Goal: Participate in discussion: Engage in conversation with other users on a specific topic

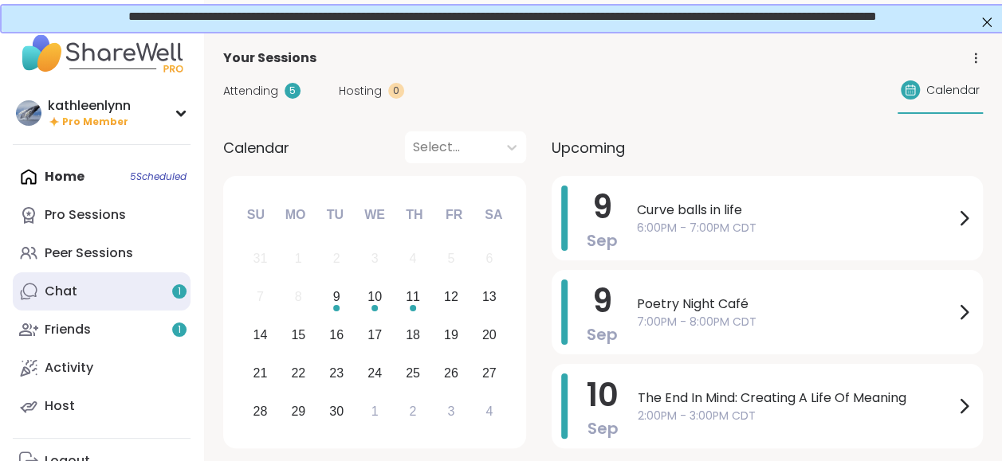
click at [74, 285] on div "Chat 1" at bounding box center [61, 292] width 33 height 18
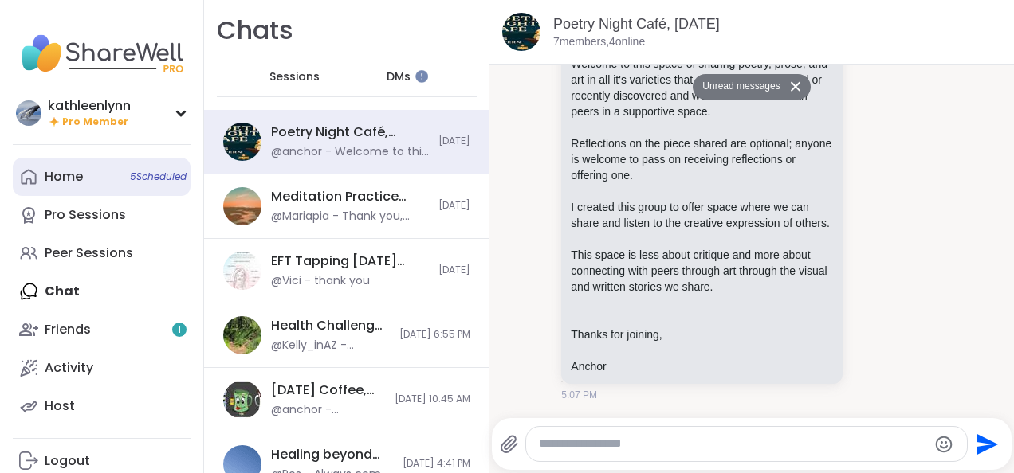
click at [75, 179] on div "Home 5 Scheduled" at bounding box center [64, 177] width 38 height 18
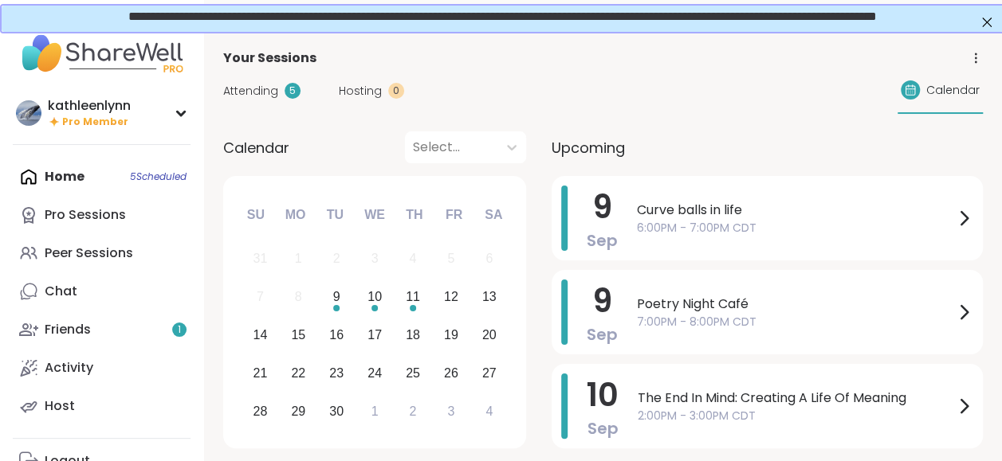
click at [236, 87] on span "Attending" at bounding box center [250, 91] width 55 height 17
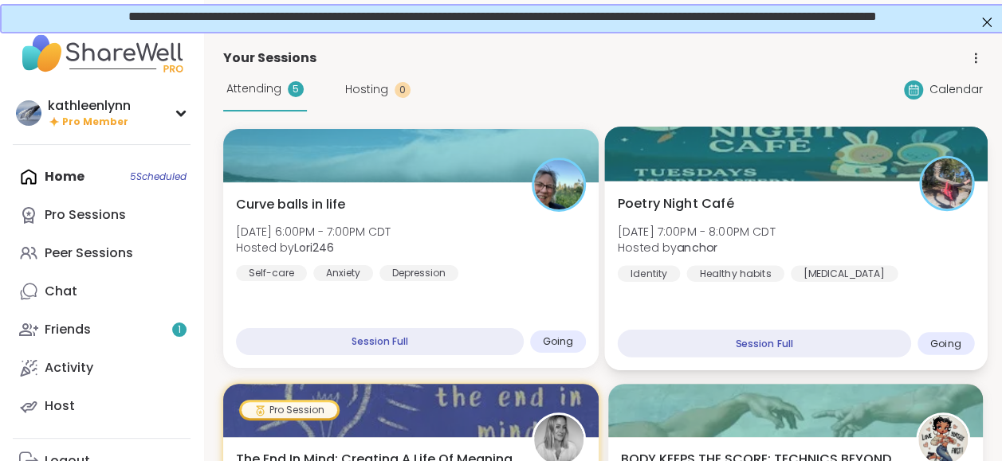
click at [725, 139] on div at bounding box center [795, 154] width 383 height 54
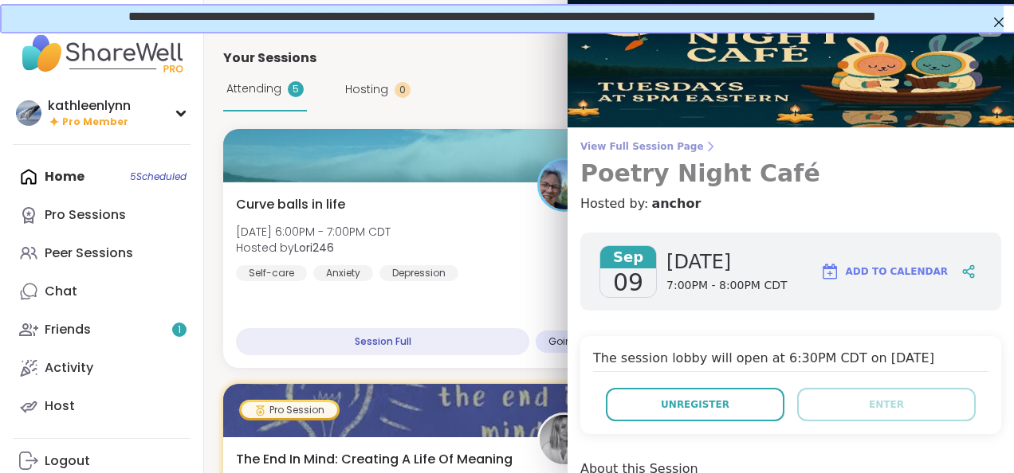
click at [664, 145] on span "View Full Session Page" at bounding box center [790, 146] width 421 height 13
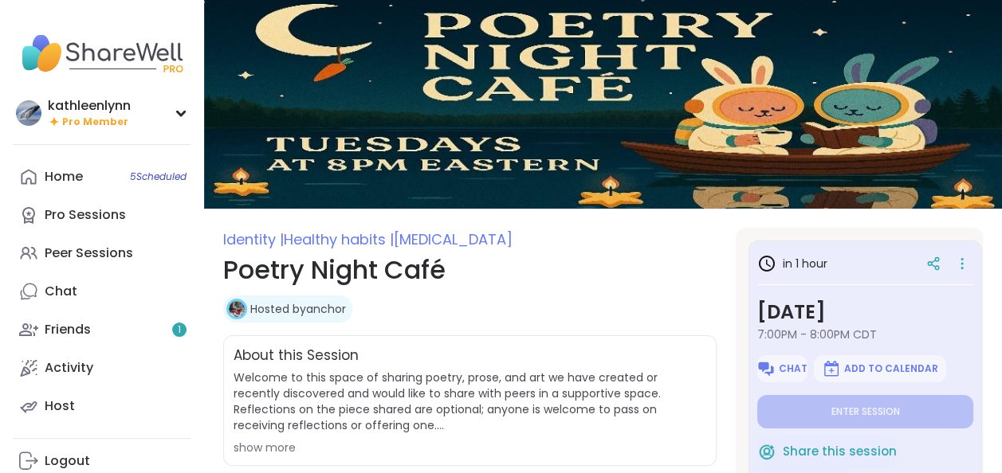
type textarea "*"
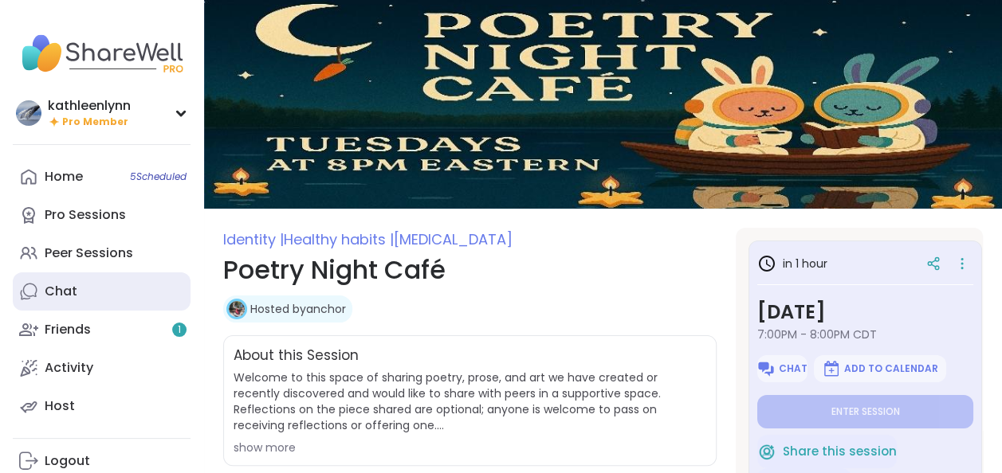
click at [97, 291] on link "Chat" at bounding box center [102, 292] width 178 height 38
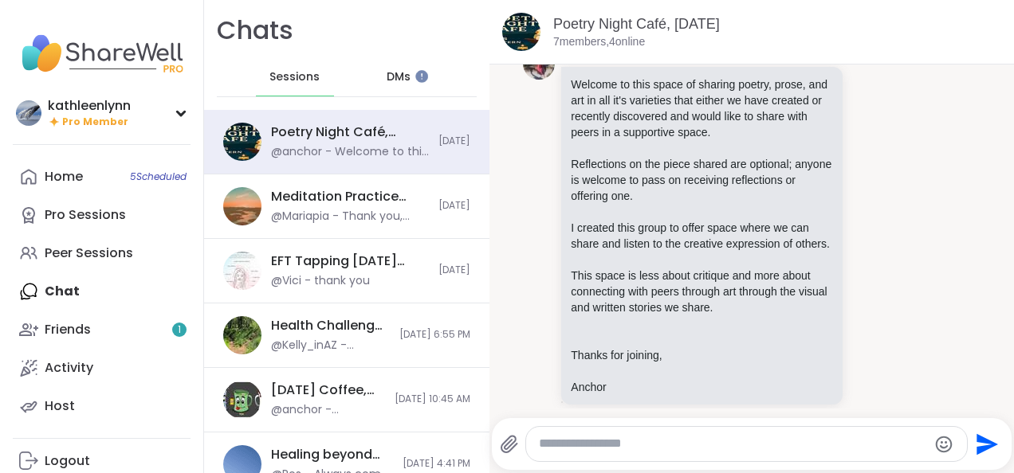
scroll to position [1181, 0]
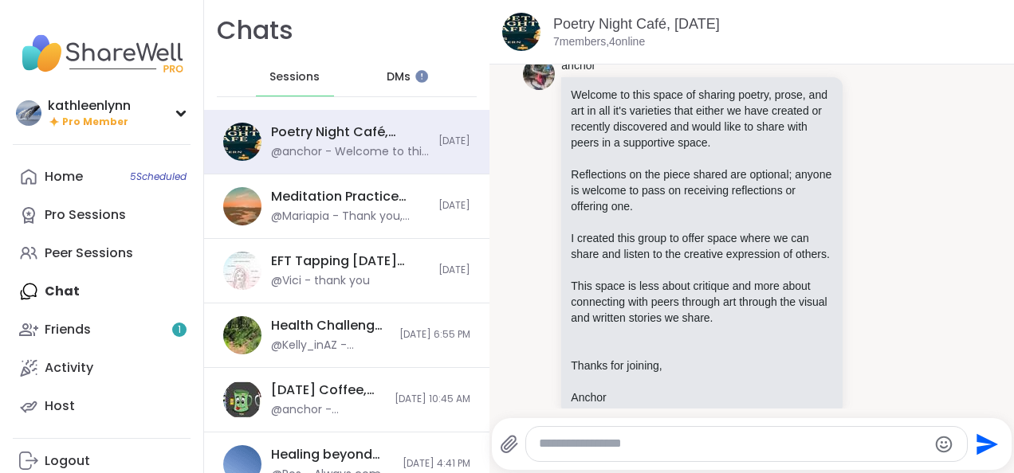
drag, startPoint x: 666, startPoint y: 422, endPoint x: 571, endPoint y: 440, distance: 96.4
click at [571, 440] on div "Send" at bounding box center [751, 444] width 519 height 52
click at [550, 438] on textarea "Type your message" at bounding box center [733, 444] width 388 height 17
paste textarea "**********"
type textarea "**********"
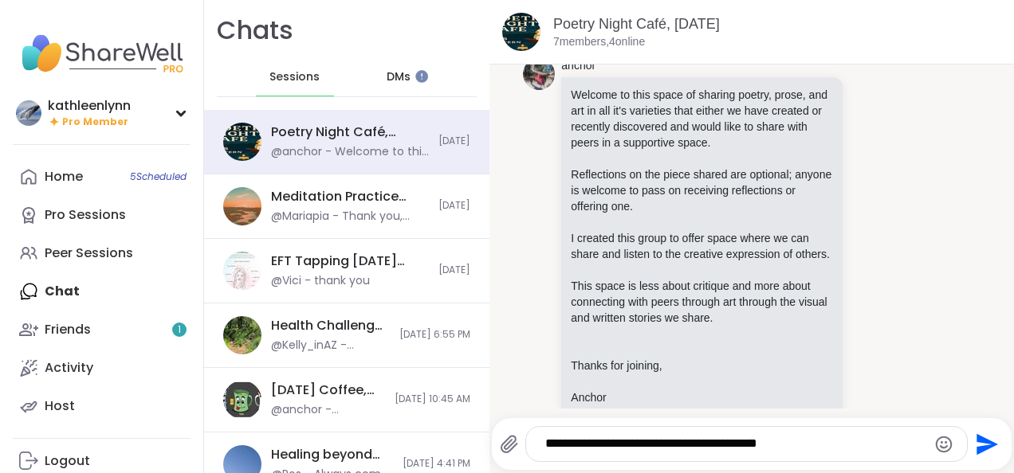
click at [977, 440] on icon "Send" at bounding box center [988, 445] width 22 height 22
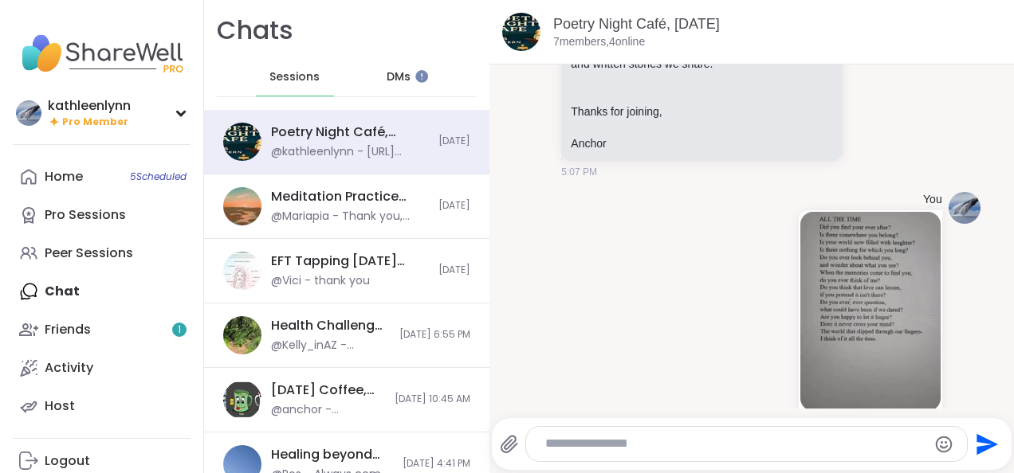
scroll to position [1467, 0]
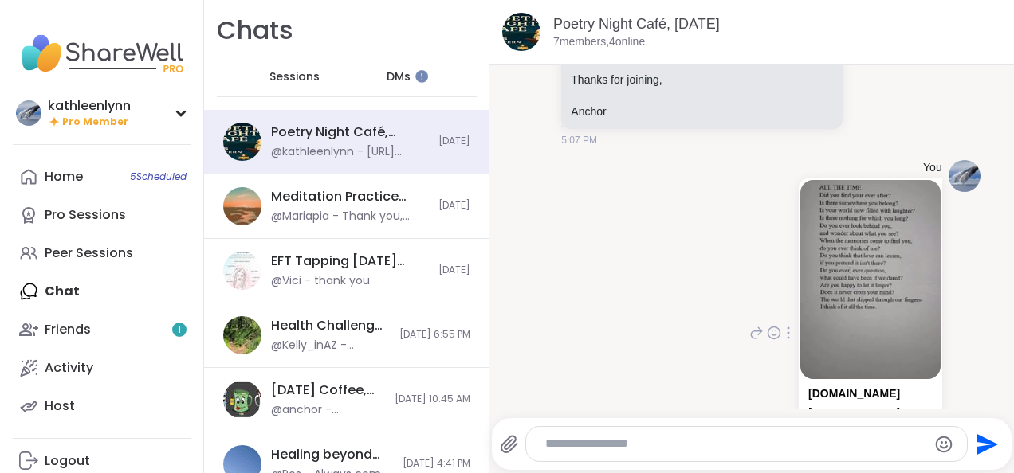
click at [883, 237] on img at bounding box center [870, 279] width 140 height 198
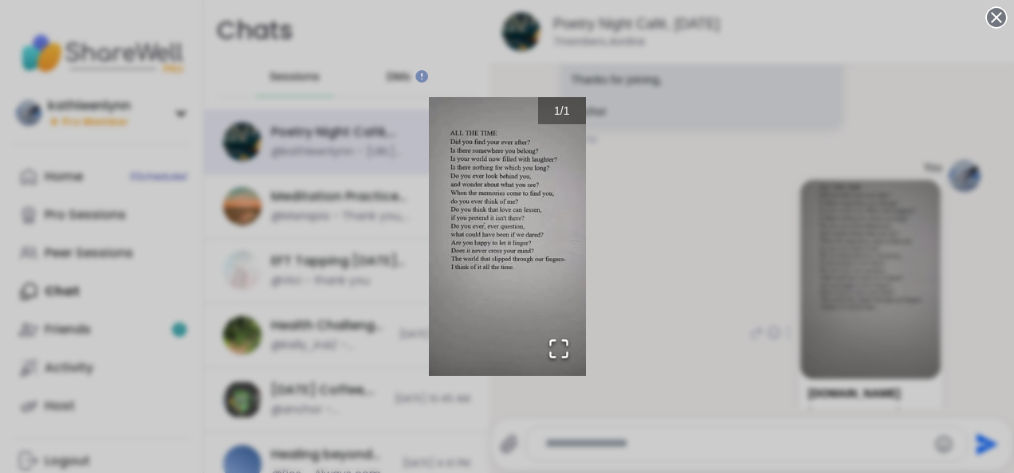
click at [555, 351] on icon "Open Fullscreen" at bounding box center [558, 349] width 22 height 22
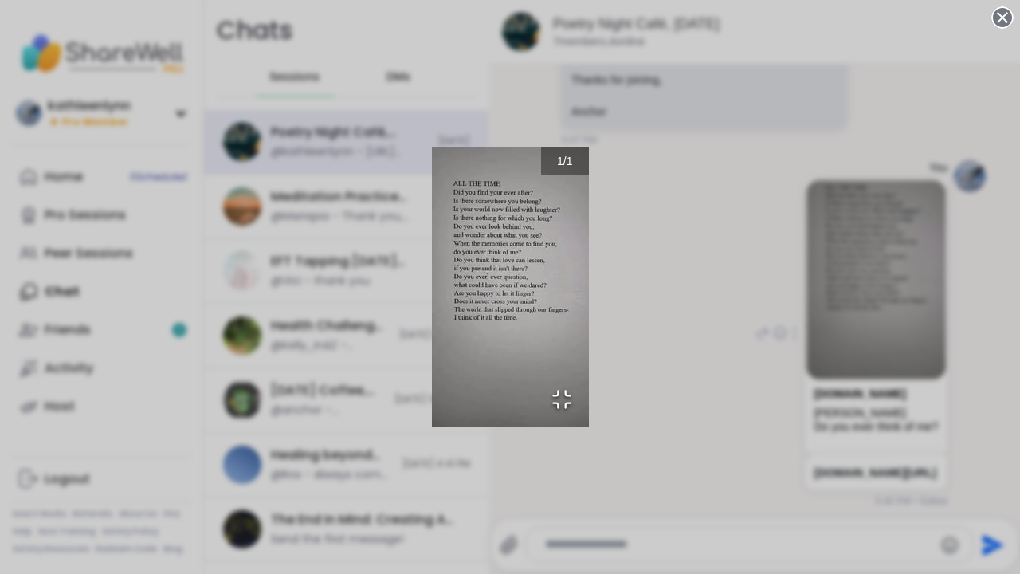
drag, startPoint x: 799, startPoint y: 373, endPoint x: 679, endPoint y: 472, distance: 155.1
click at [679, 472] on div "1 / 1" at bounding box center [510, 287] width 1020 height 574
click at [555, 404] on icon "Open Fullscreen" at bounding box center [562, 399] width 22 height 22
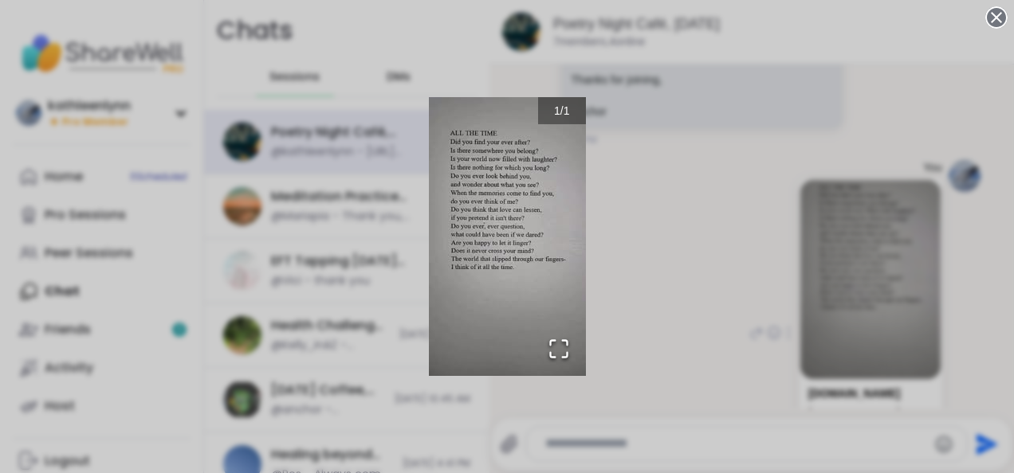
click at [647, 319] on div "1 / 1" at bounding box center [507, 236] width 1014 height 473
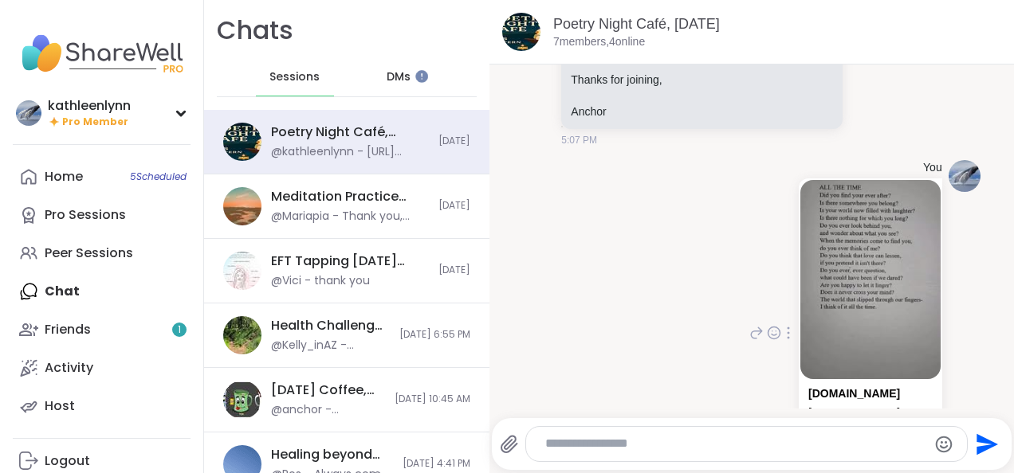
click at [787, 339] on icon at bounding box center [788, 333] width 2 height 11
click at [780, 364] on icon at bounding box center [788, 356] width 16 height 16
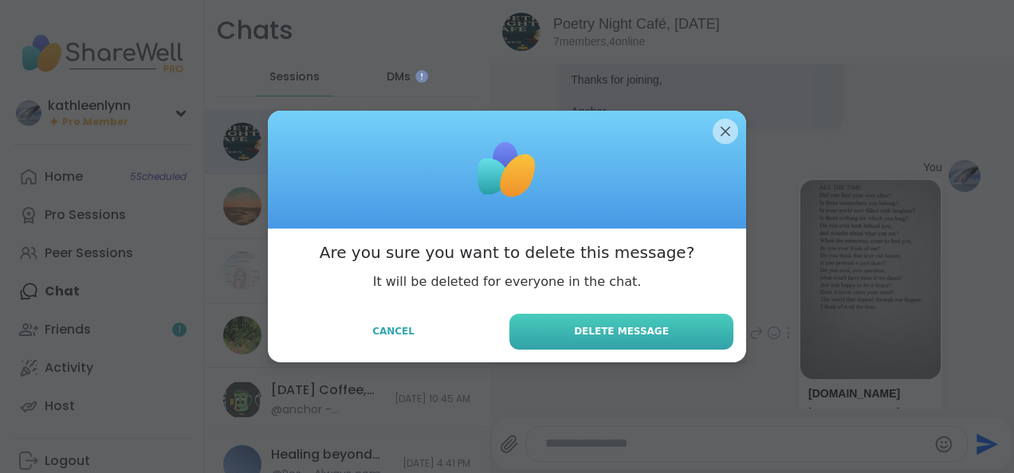
click at [660, 336] on button "Delete Message" at bounding box center [621, 332] width 224 height 36
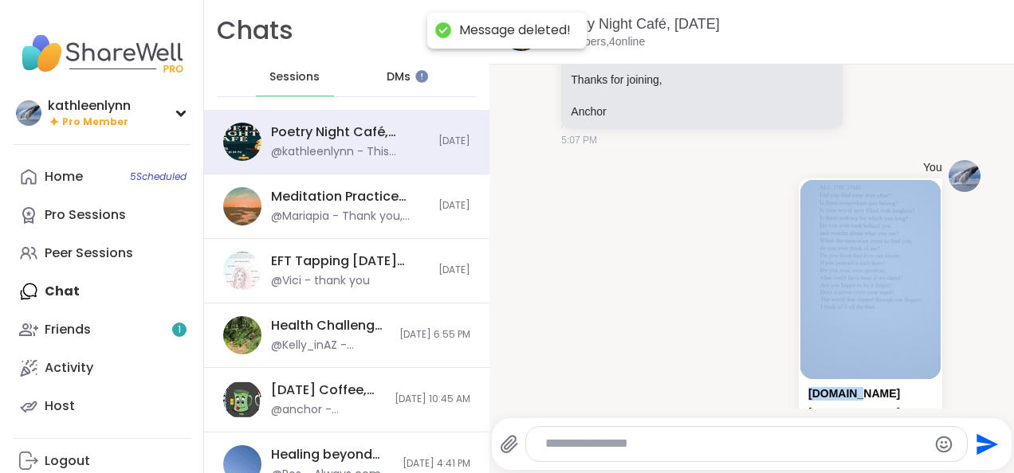
click at [660, 336] on div "You facebook.com Kathleen Rooker Do you ever think of me? This message was dele…" at bounding box center [751, 335] width 457 height 363
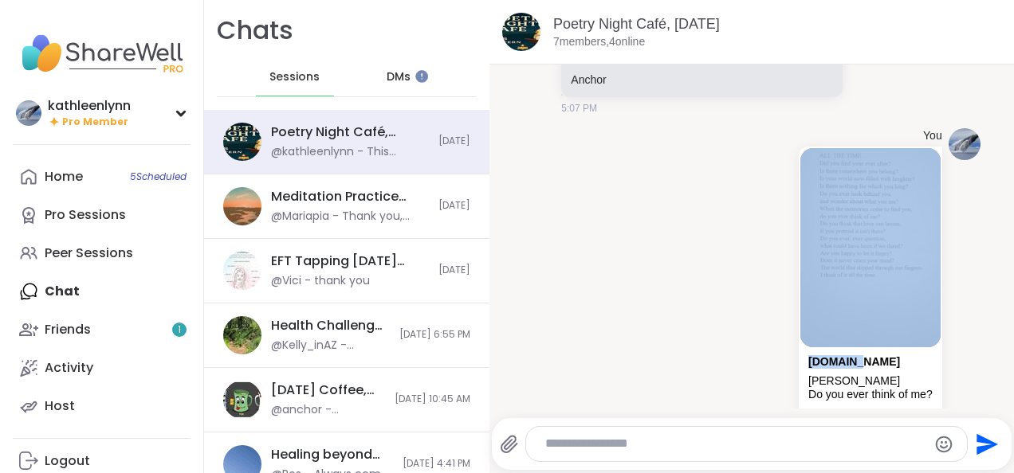
scroll to position [1541, 0]
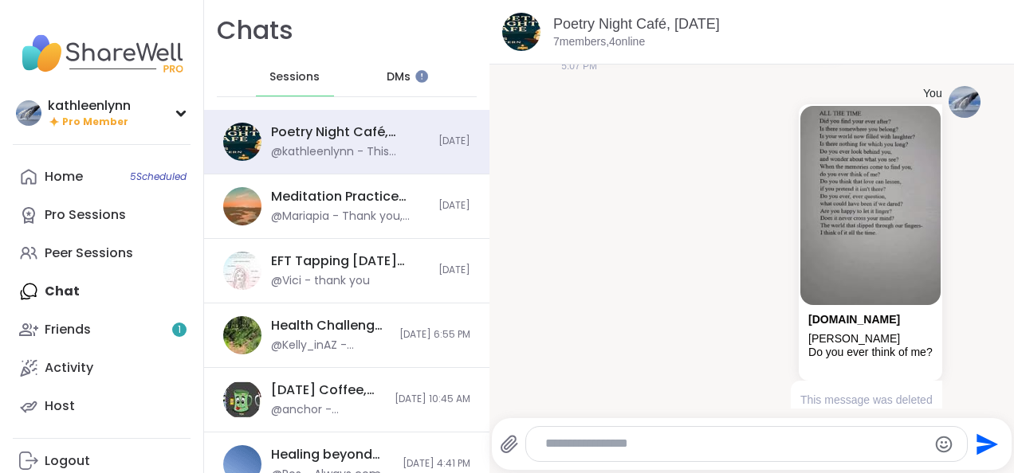
click at [924, 375] on div "You facebook.com Kathleen Rooker Do you ever think of me? This message was dele…" at bounding box center [751, 261] width 457 height 363
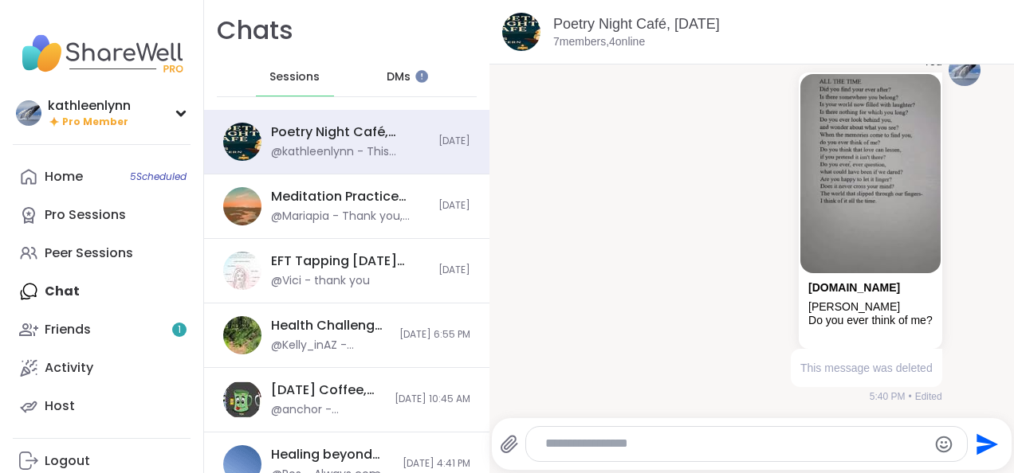
scroll to position [1586, 0]
click at [51, 288] on div "Home 5 Scheduled Pro Sessions Peer Sessions Chat Friends 1 Activity Host" at bounding box center [102, 292] width 178 height 268
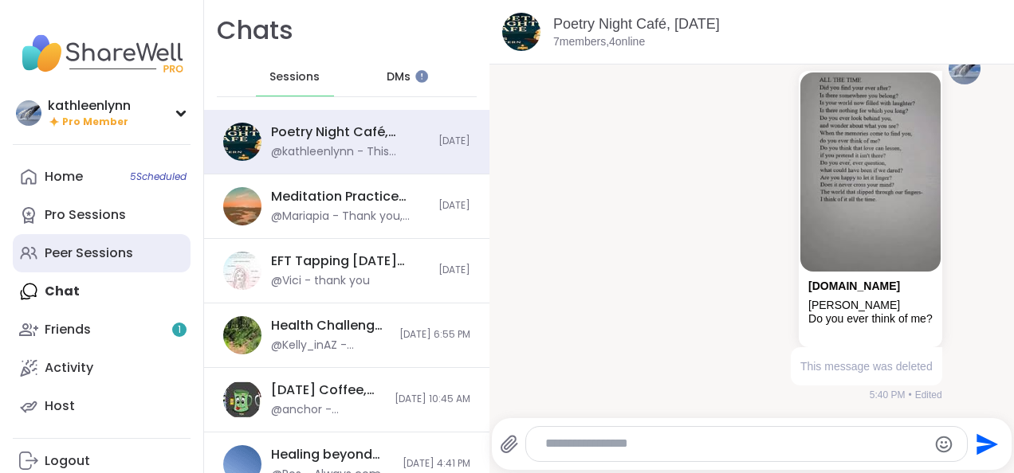
click at [53, 250] on div "Peer Sessions" at bounding box center [89, 254] width 88 height 18
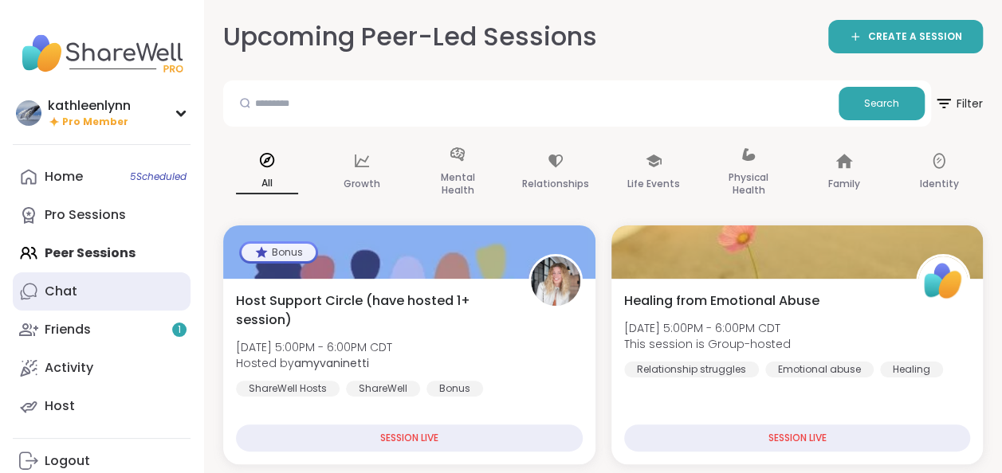
click at [60, 293] on div "Chat" at bounding box center [61, 292] width 33 height 18
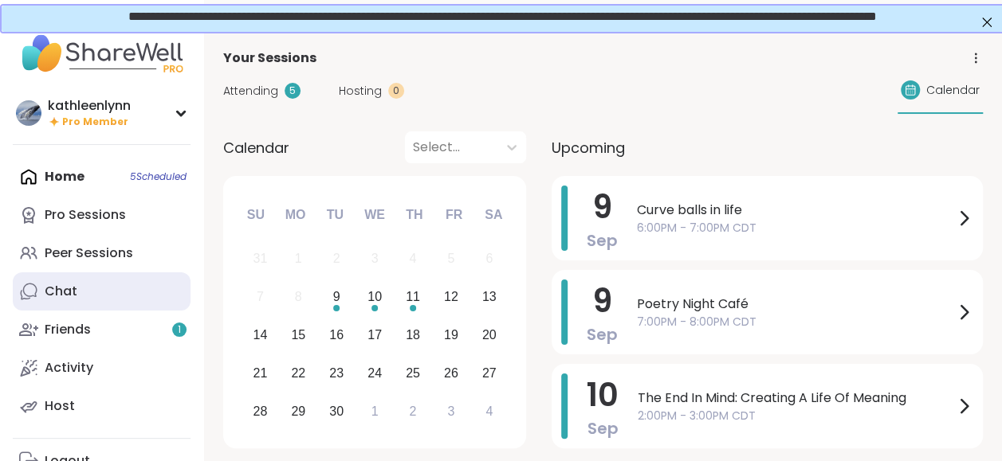
click at [80, 293] on link "Chat" at bounding box center [102, 292] width 178 height 38
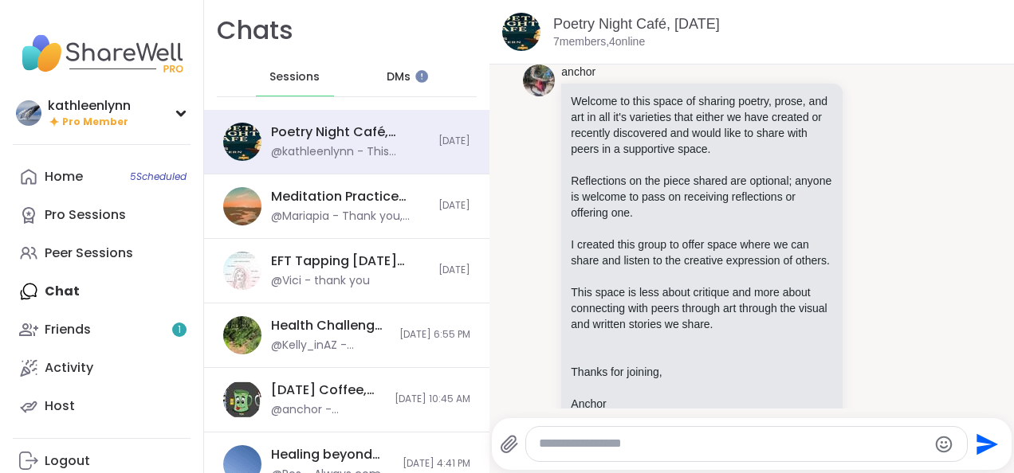
scroll to position [1310, 0]
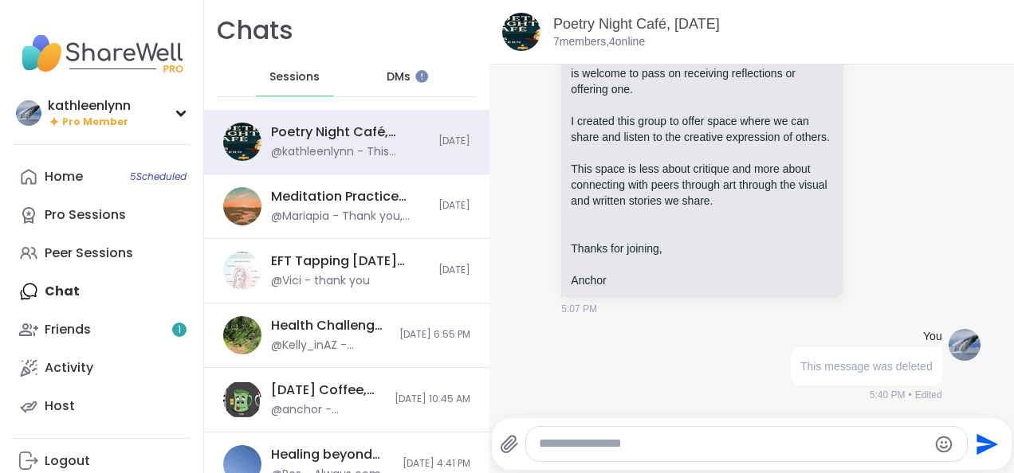
click at [576, 438] on textarea "Type your message" at bounding box center [733, 444] width 388 height 17
paste textarea "**********"
type textarea "**********"
click at [977, 438] on icon "Send" at bounding box center [988, 445] width 22 height 22
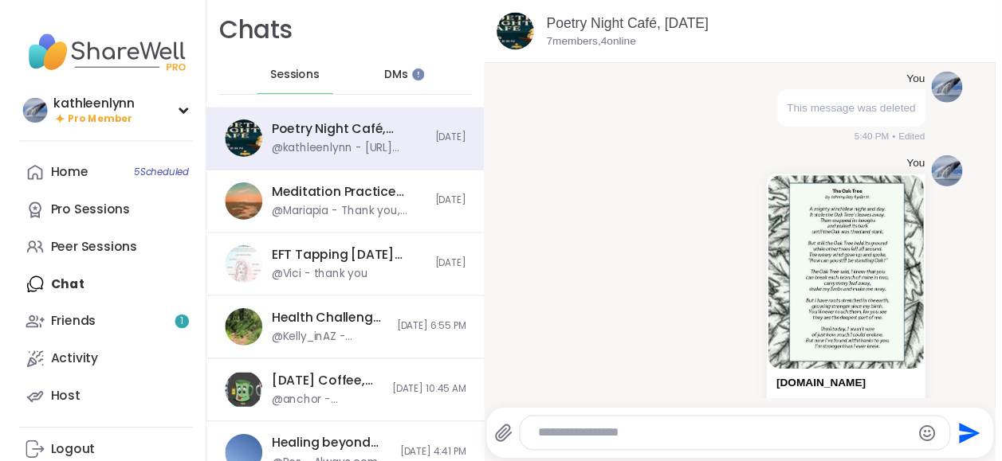
scroll to position [1607, 0]
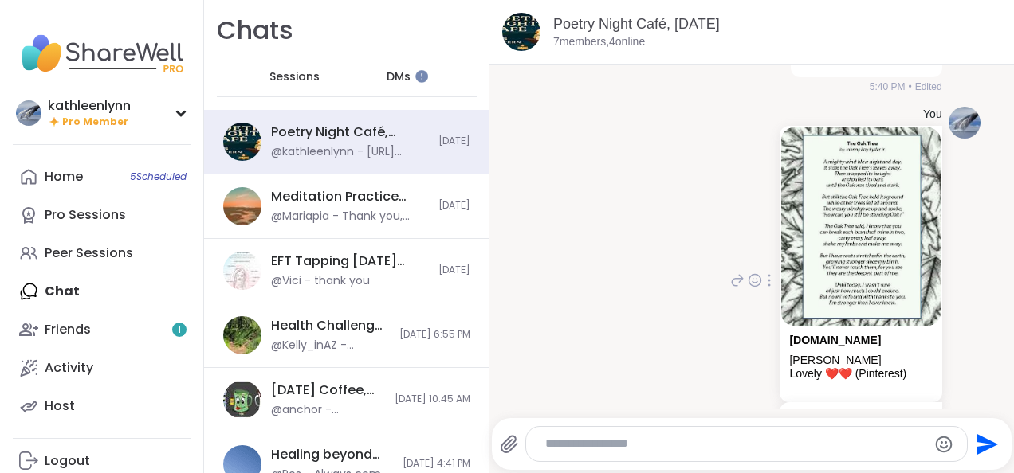
click at [830, 233] on img at bounding box center [860, 227] width 159 height 198
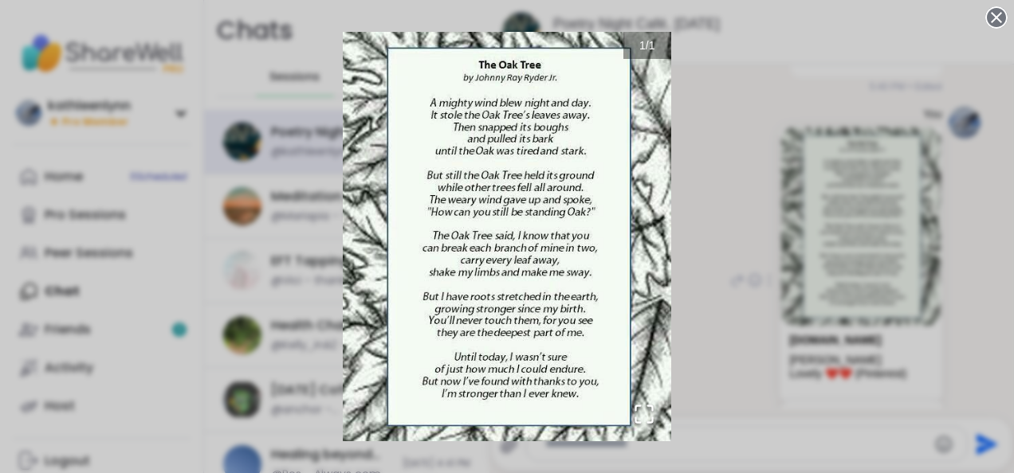
click at [927, 227] on div "1 / 1" at bounding box center [507, 236] width 1014 height 473
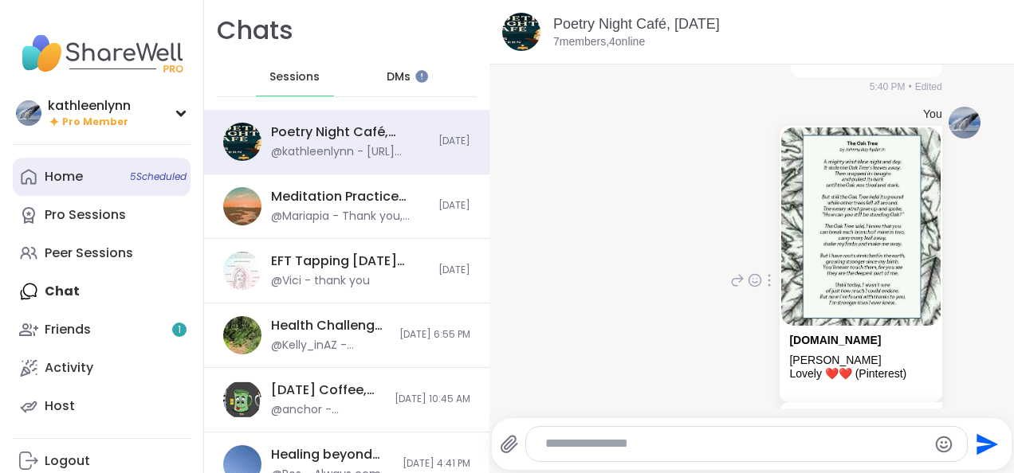
click at [77, 170] on div "Home 5 Scheduled" at bounding box center [64, 177] width 38 height 18
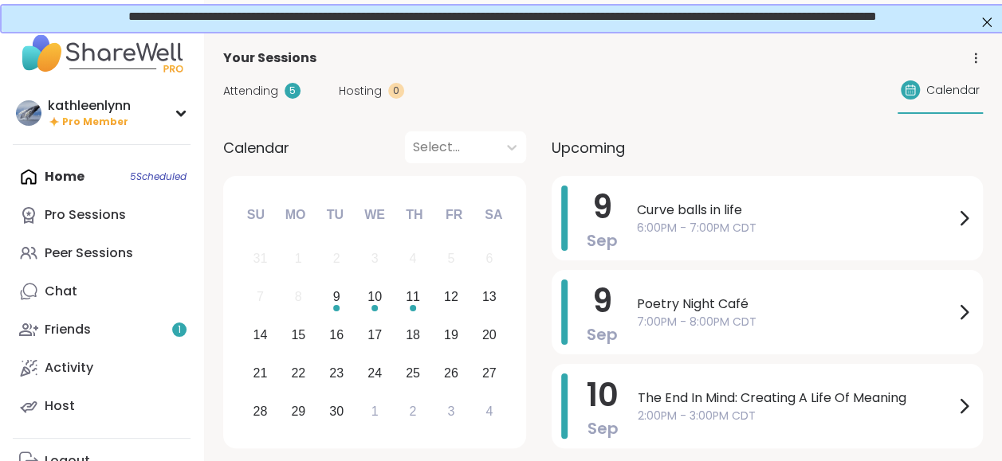
click at [238, 91] on span "Attending" at bounding box center [250, 91] width 55 height 17
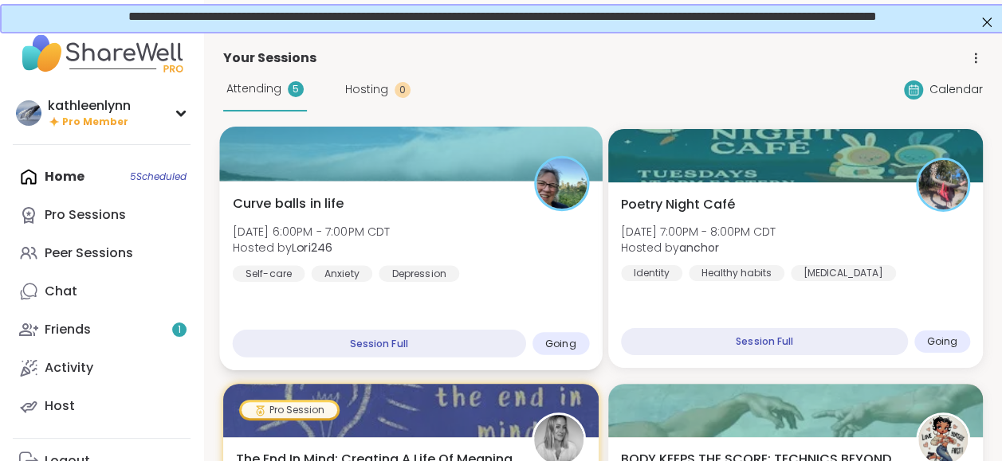
click at [322, 157] on div at bounding box center [410, 154] width 383 height 54
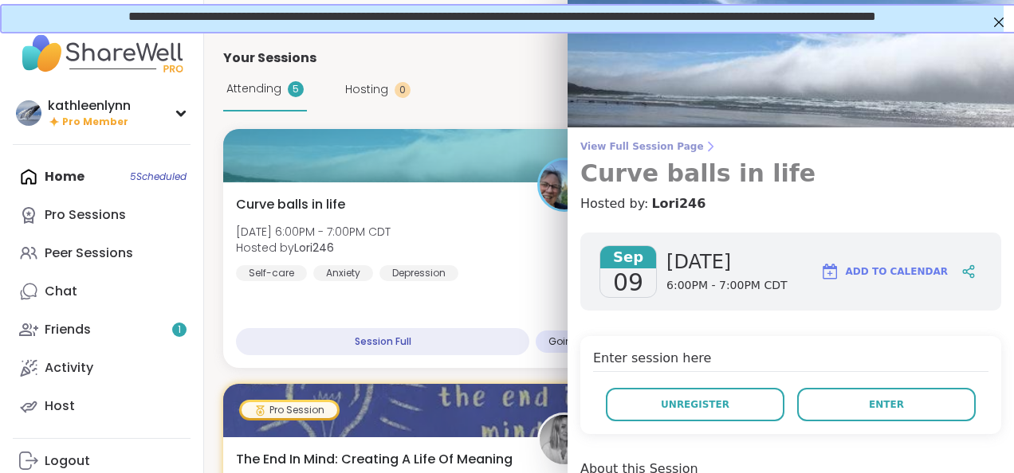
click at [596, 142] on span "View Full Session Page" at bounding box center [790, 146] width 421 height 13
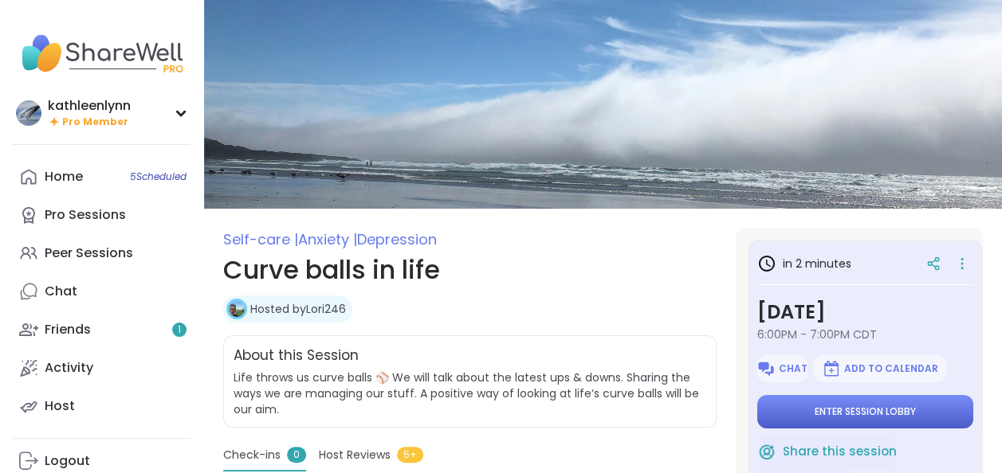
click at [834, 412] on span "Enter session lobby" at bounding box center [864, 412] width 101 height 13
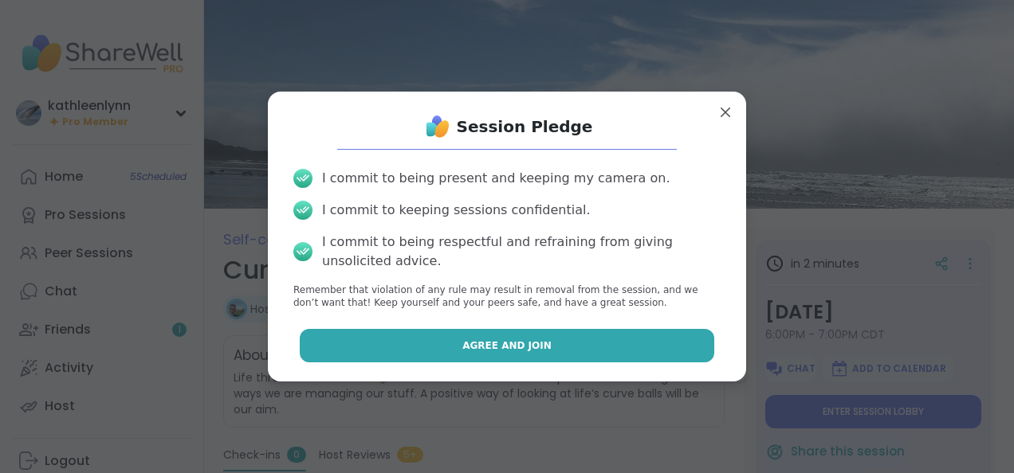
click at [665, 341] on button "Agree and Join" at bounding box center [507, 345] width 415 height 33
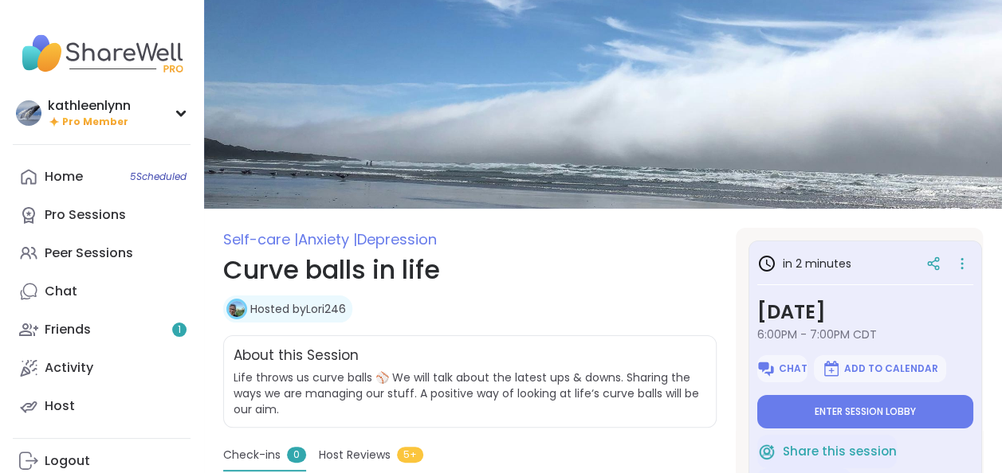
type textarea "*"
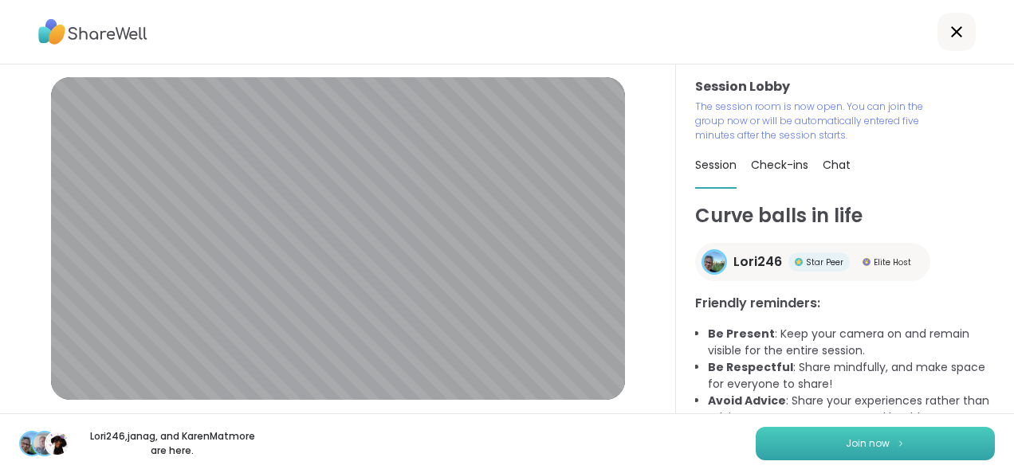
click at [877, 434] on button "Join now" at bounding box center [874, 443] width 239 height 33
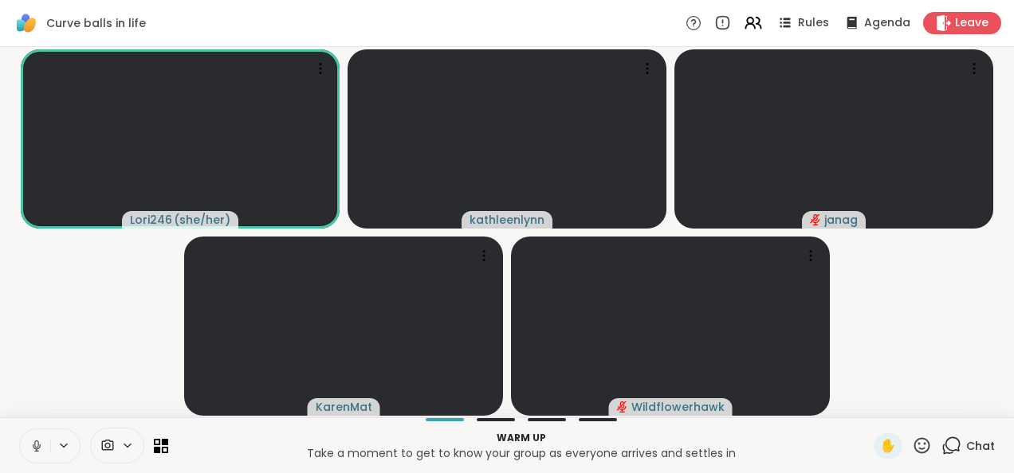
click at [35, 445] on icon at bounding box center [36, 444] width 4 height 7
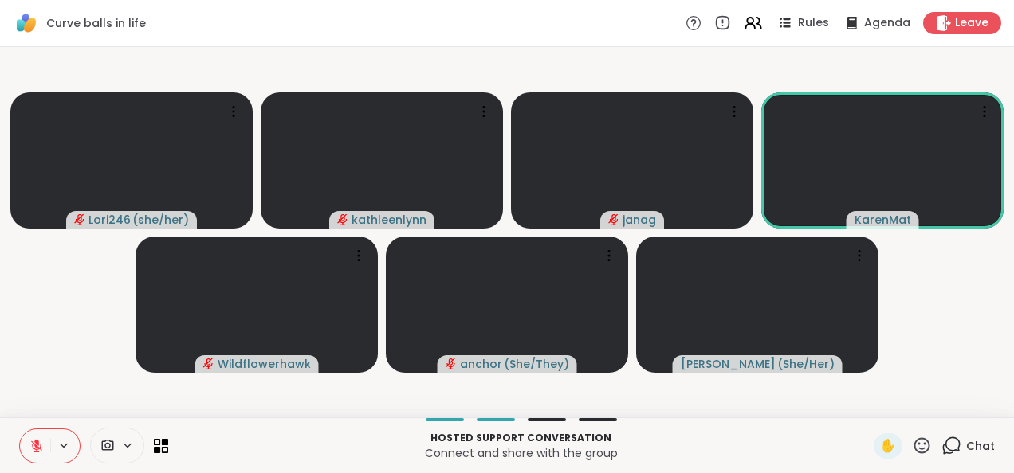
click at [39, 448] on icon at bounding box center [36, 446] width 11 height 11
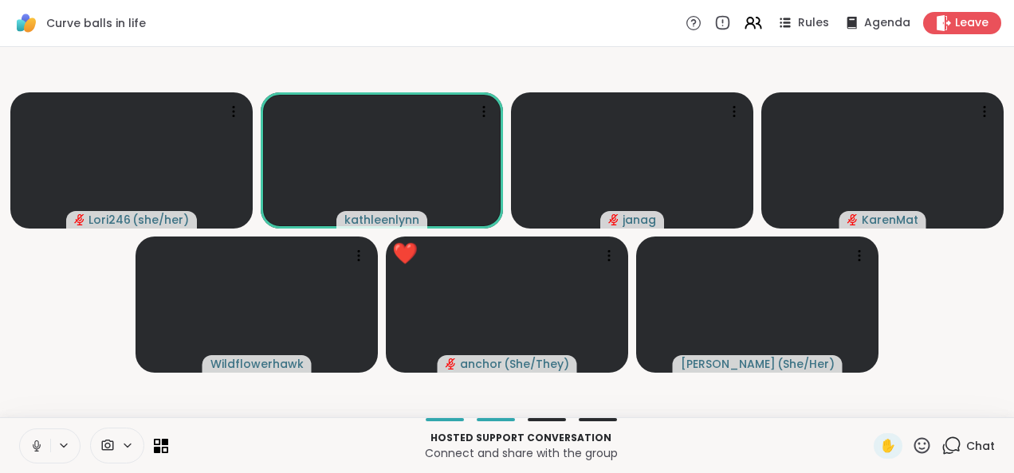
click at [37, 445] on icon at bounding box center [36, 446] width 14 height 14
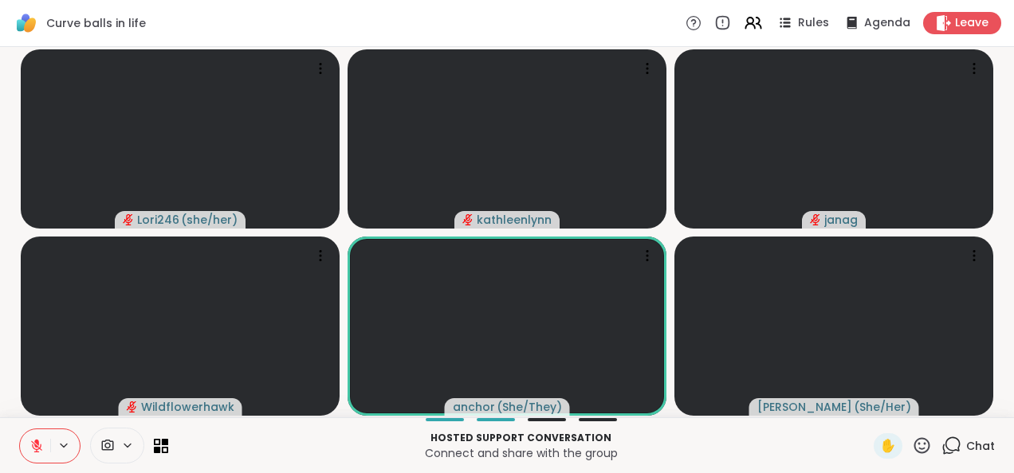
click at [941, 445] on icon at bounding box center [951, 446] width 20 height 20
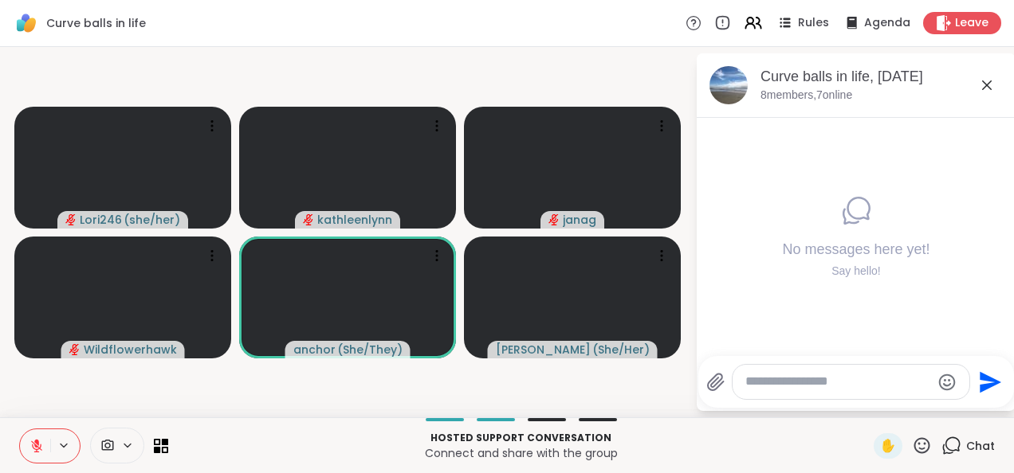
click at [767, 382] on textarea "Type your message" at bounding box center [838, 382] width 186 height 17
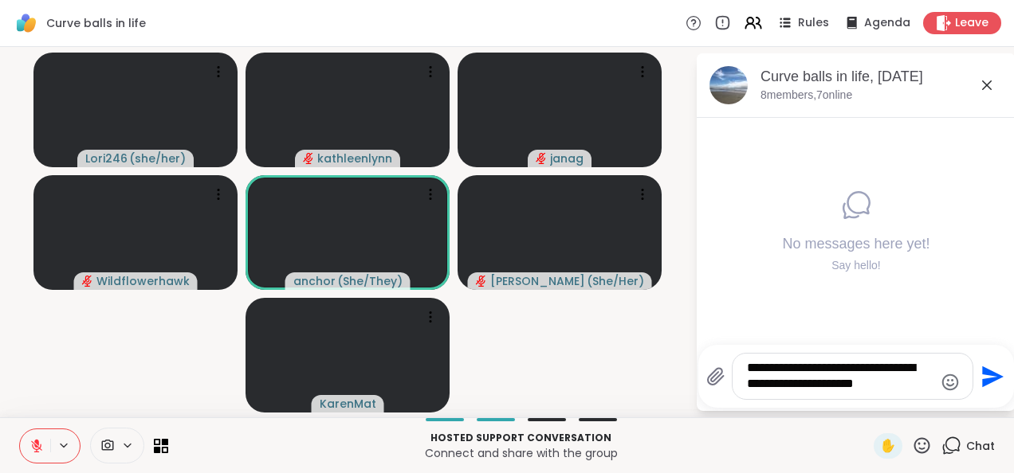
type textarea "**********"
click at [991, 378] on icon "Send" at bounding box center [993, 377] width 22 height 22
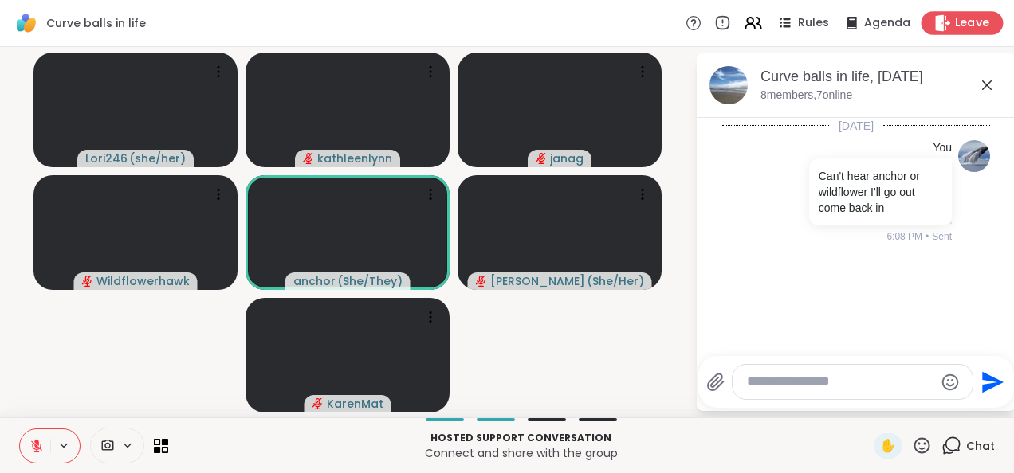
click at [948, 32] on div "Leave" at bounding box center [962, 22] width 82 height 23
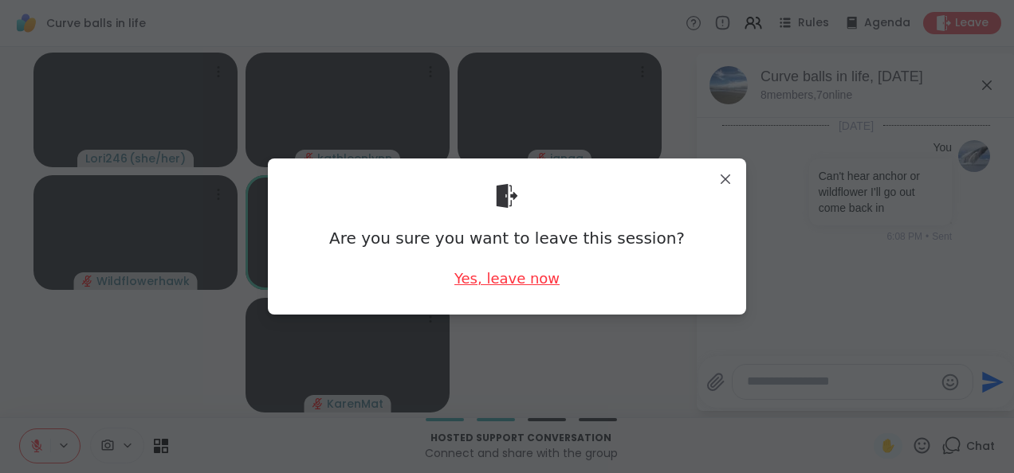
click at [533, 279] on div "Yes, leave now" at bounding box center [506, 279] width 105 height 20
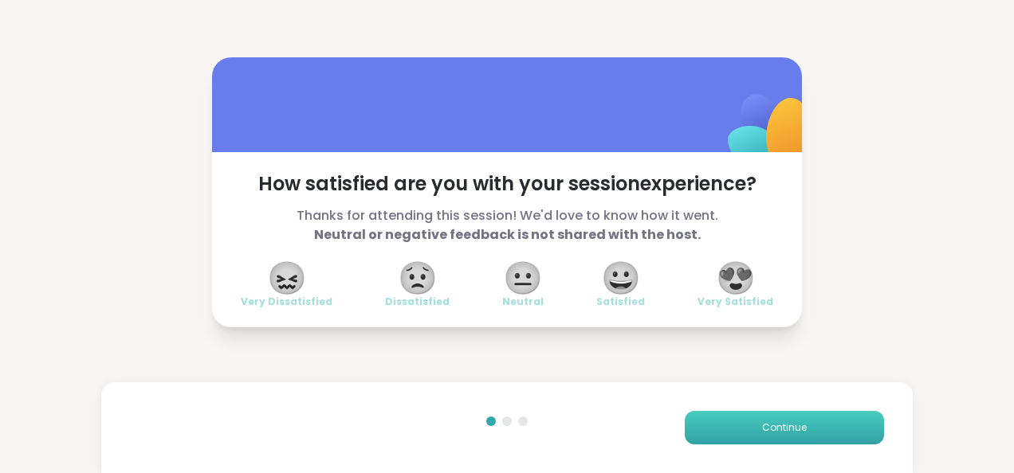
click at [733, 427] on button "Continue" at bounding box center [784, 427] width 199 height 33
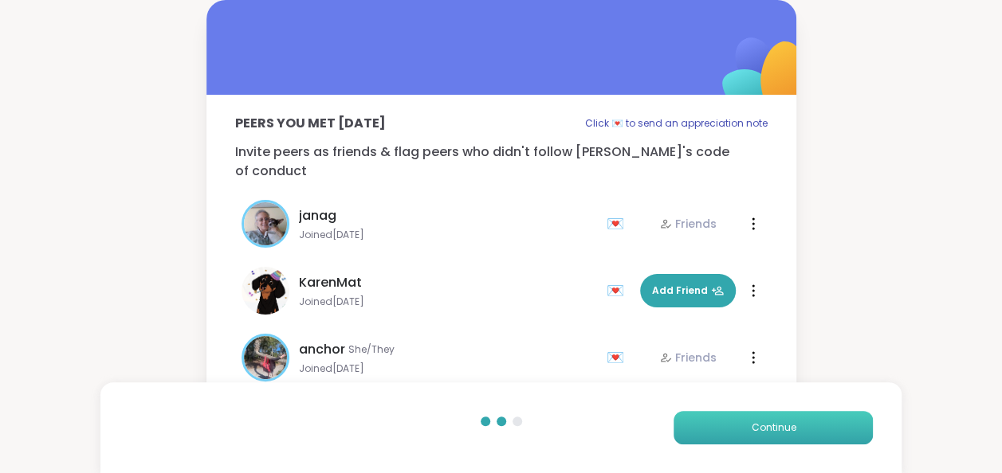
click at [733, 427] on button "Continue" at bounding box center [772, 427] width 199 height 33
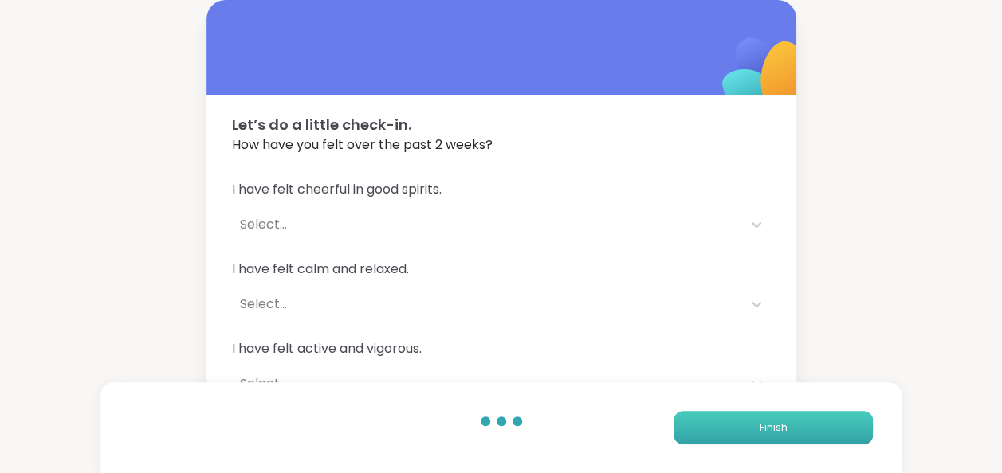
click at [733, 427] on button "Finish" at bounding box center [772, 427] width 199 height 33
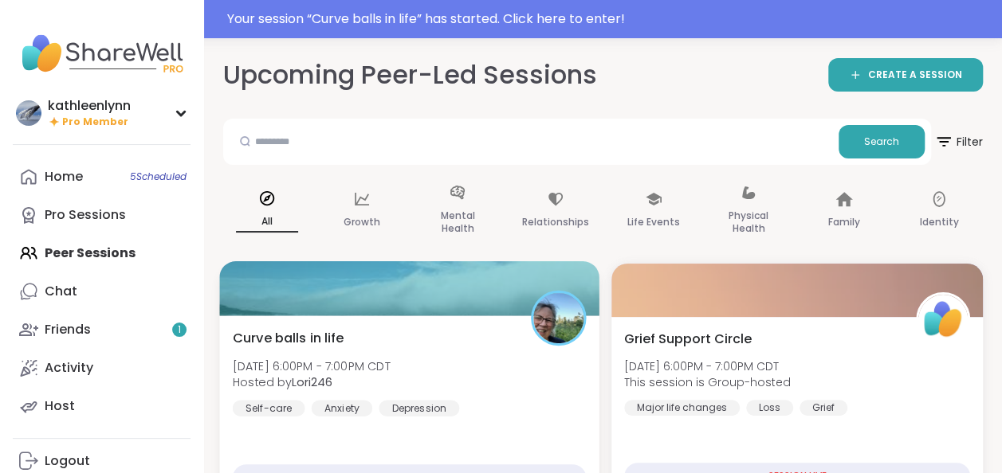
click at [429, 293] on div at bounding box center [408, 288] width 379 height 54
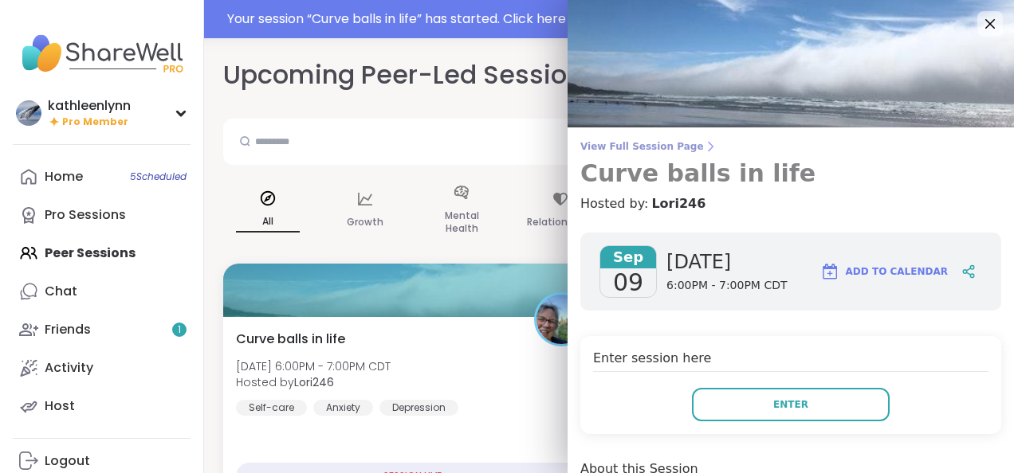
click at [599, 148] on span "View Full Session Page" at bounding box center [790, 146] width 421 height 13
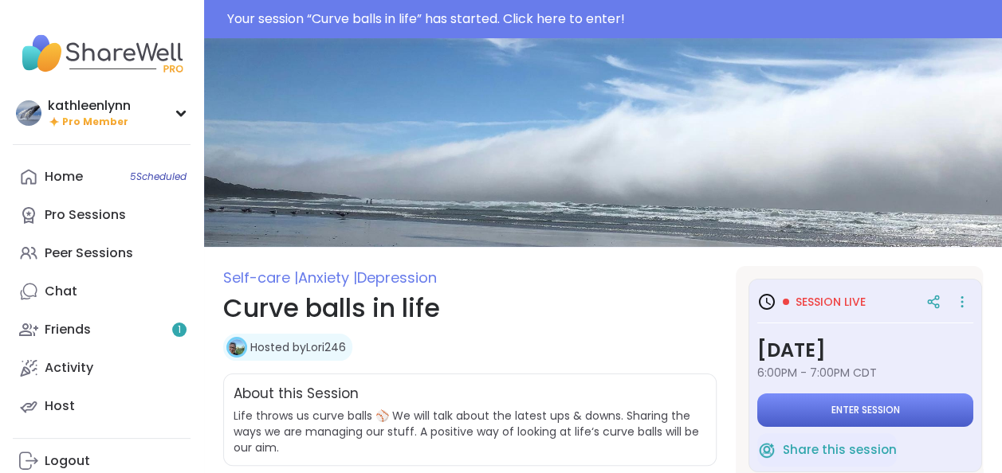
click at [807, 406] on button "Enter session" at bounding box center [865, 410] width 216 height 33
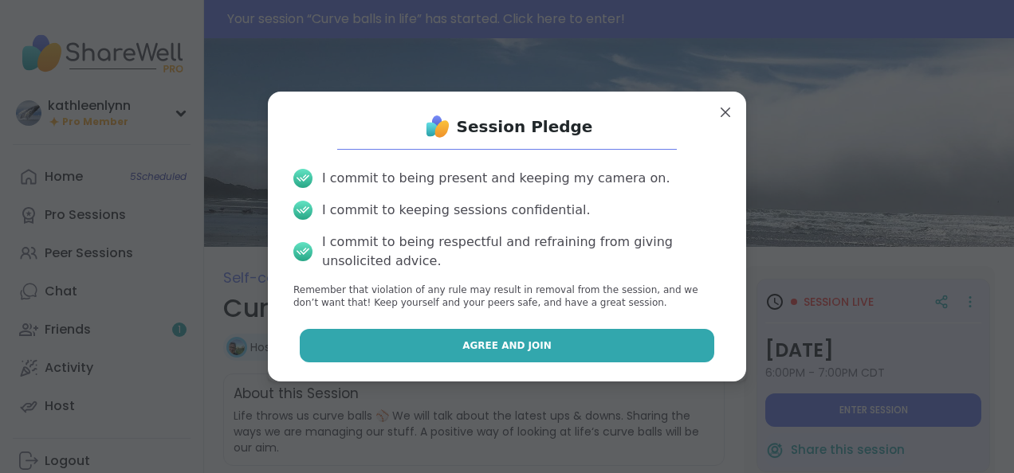
click at [654, 347] on button "Agree and Join" at bounding box center [507, 345] width 415 height 33
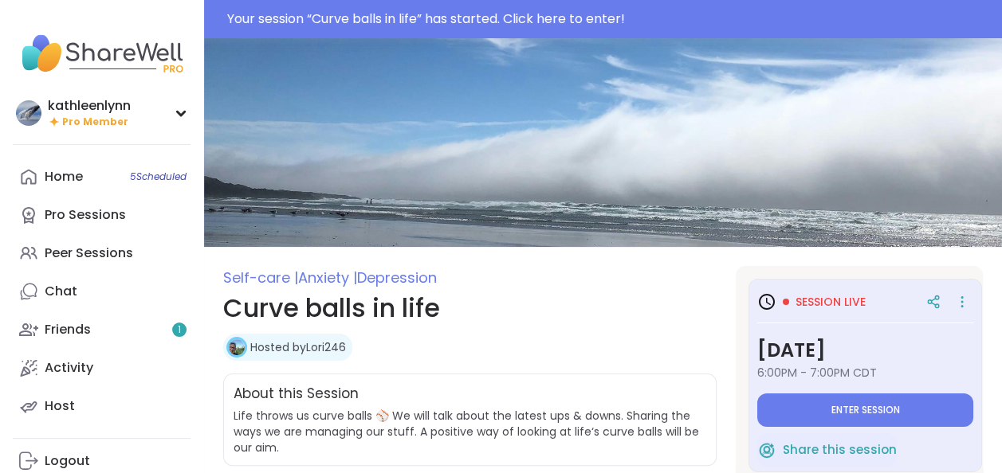
type textarea "*"
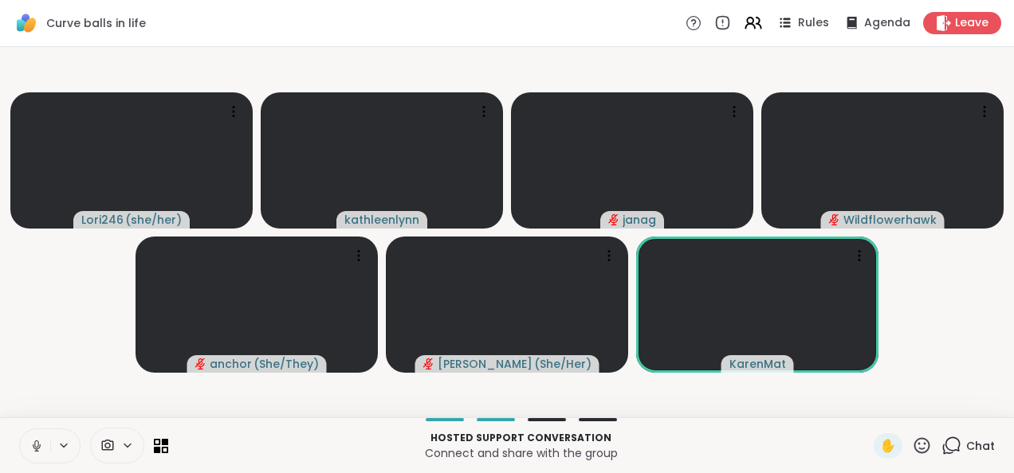
click at [941, 446] on icon at bounding box center [951, 446] width 20 height 20
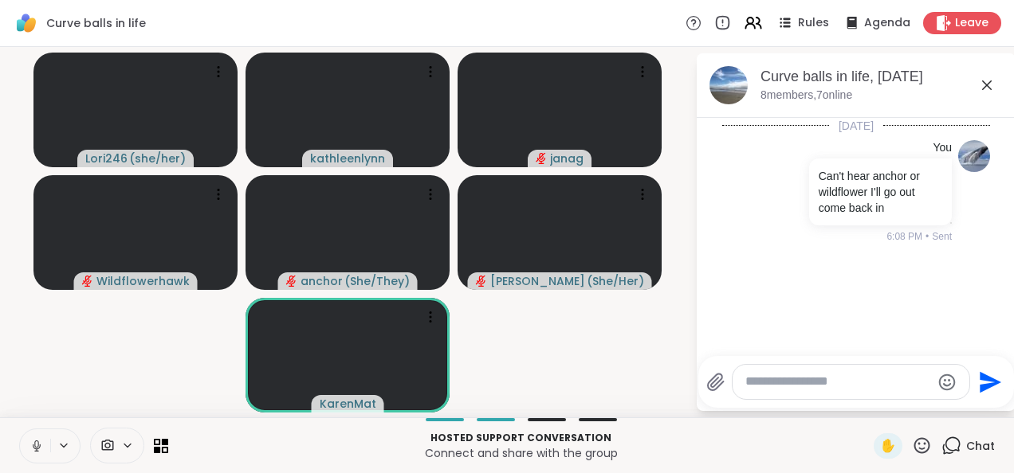
click at [843, 394] on div at bounding box center [850, 382] width 237 height 34
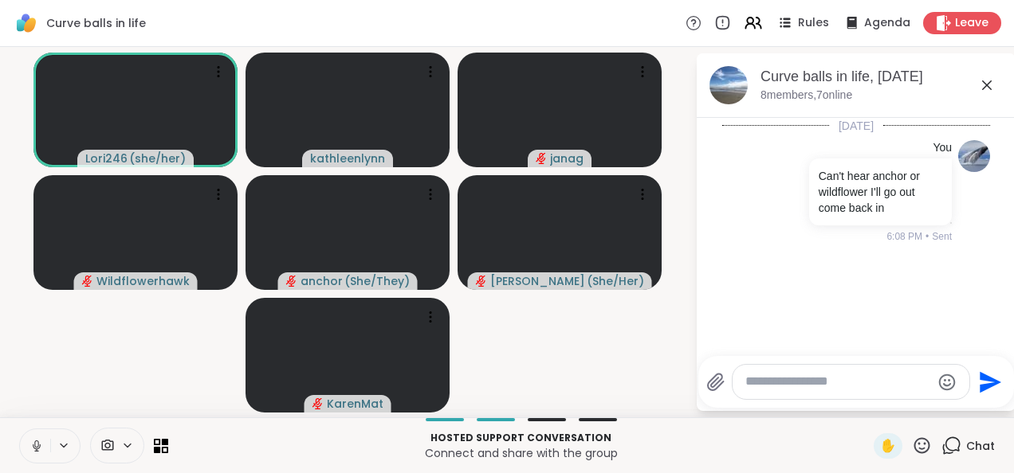
click at [765, 380] on textarea "Type your message" at bounding box center [838, 382] width 186 height 17
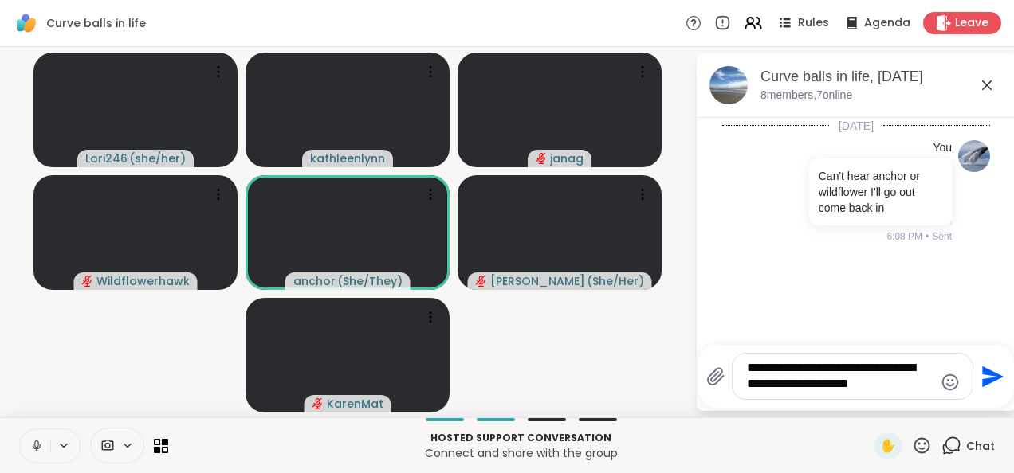
type textarea "**********"
click at [983, 376] on icon "Send" at bounding box center [991, 377] width 26 height 26
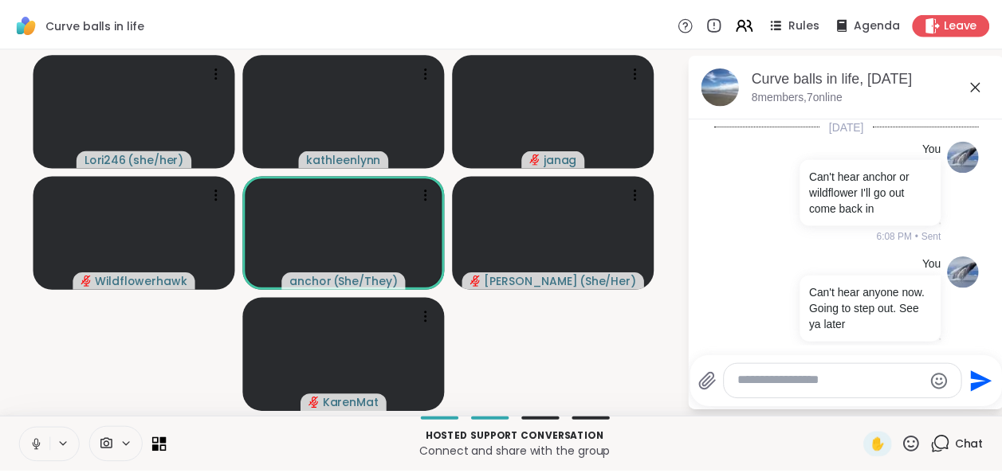
scroll to position [18, 0]
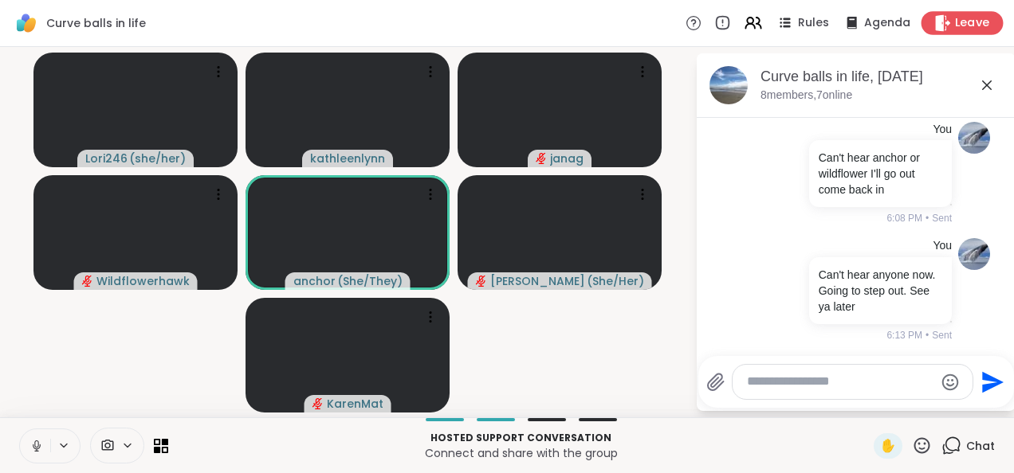
click at [955, 21] on span "Leave" at bounding box center [972, 23] width 35 height 17
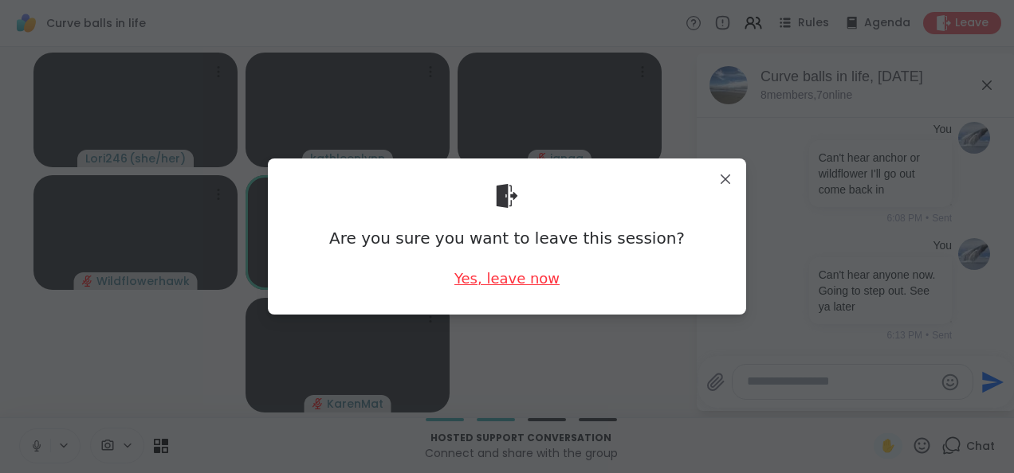
click at [524, 285] on div "Yes, leave now" at bounding box center [506, 279] width 105 height 20
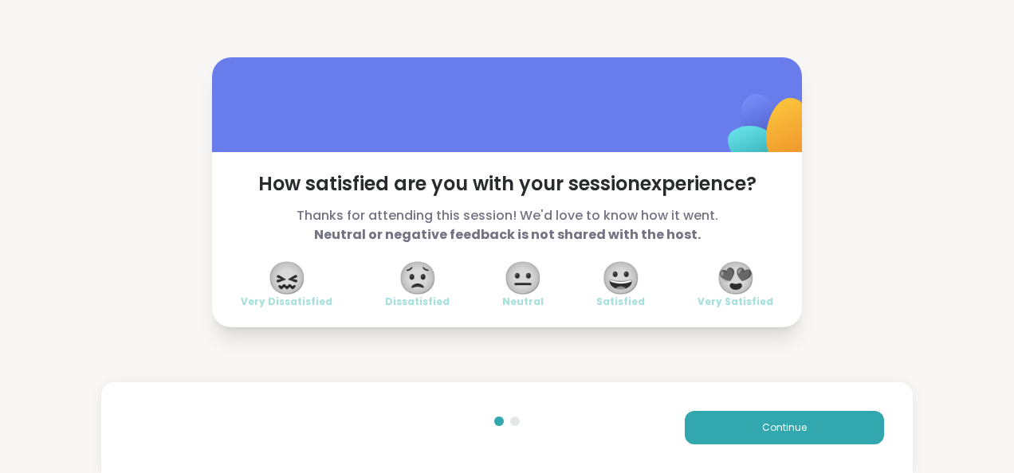
click at [405, 277] on span "😟" at bounding box center [418, 278] width 40 height 29
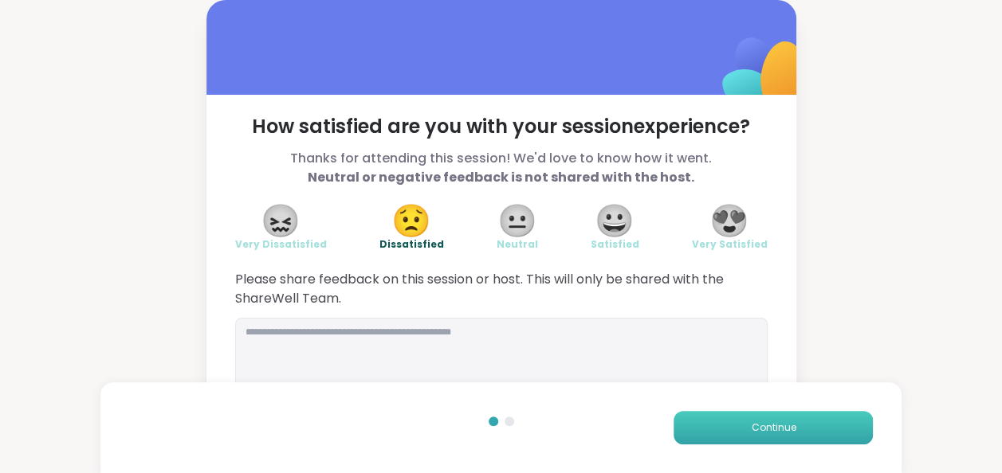
click at [740, 419] on button "Continue" at bounding box center [772, 427] width 199 height 33
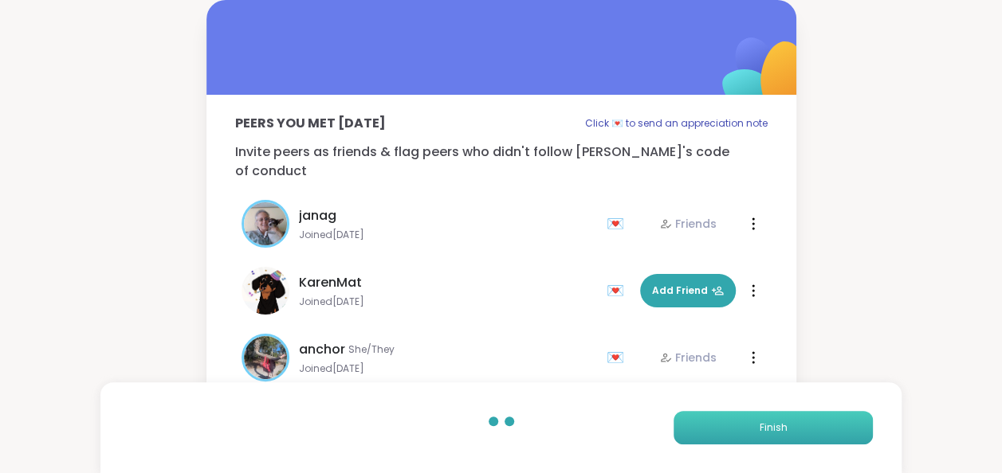
click at [740, 419] on button "Finish" at bounding box center [772, 427] width 199 height 33
